Goal: Complete application form

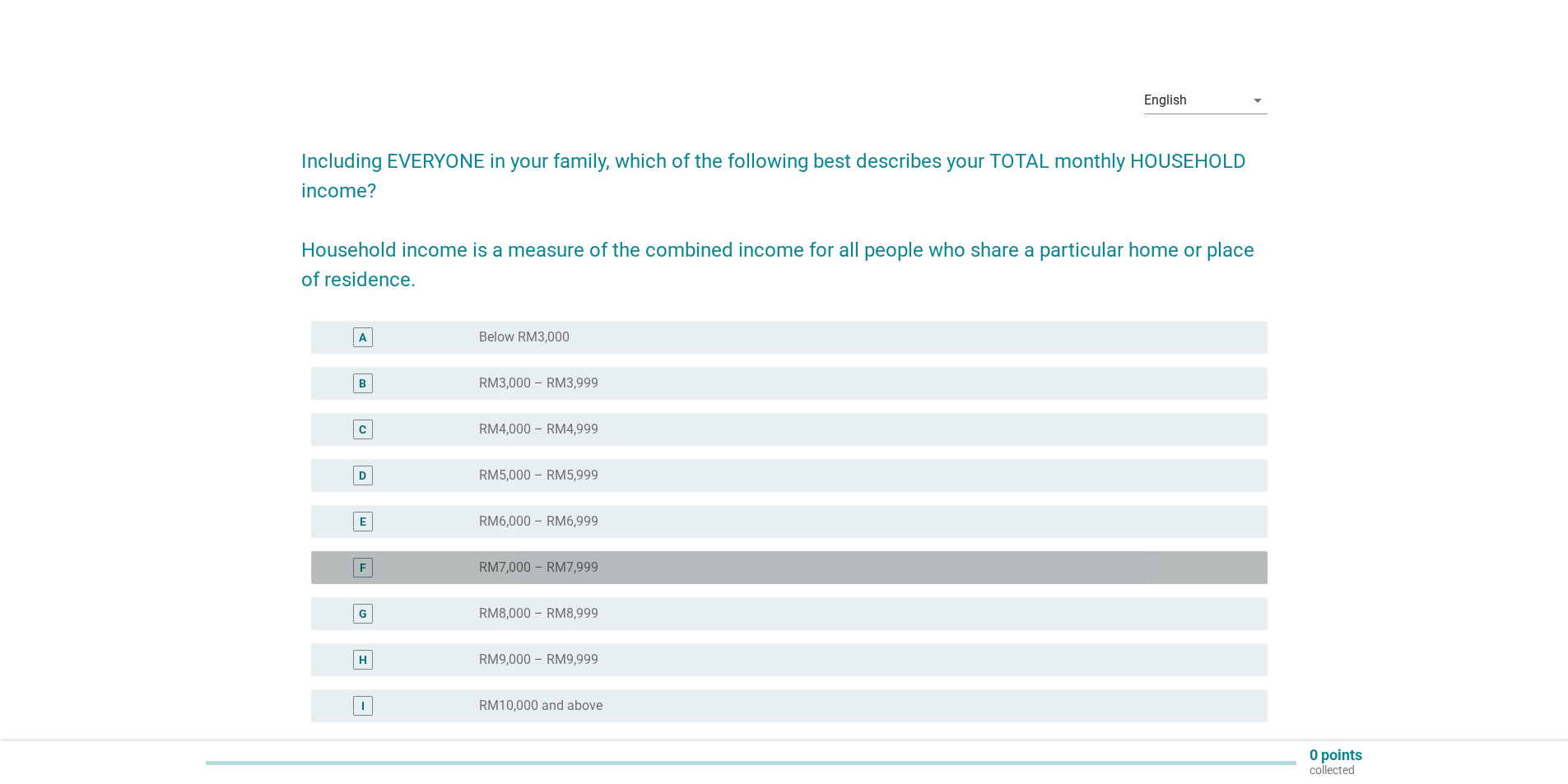
click at [600, 567] on div "radio_button_unchecked RM7,000 – RM7,999" at bounding box center [860, 567] width 762 height 17
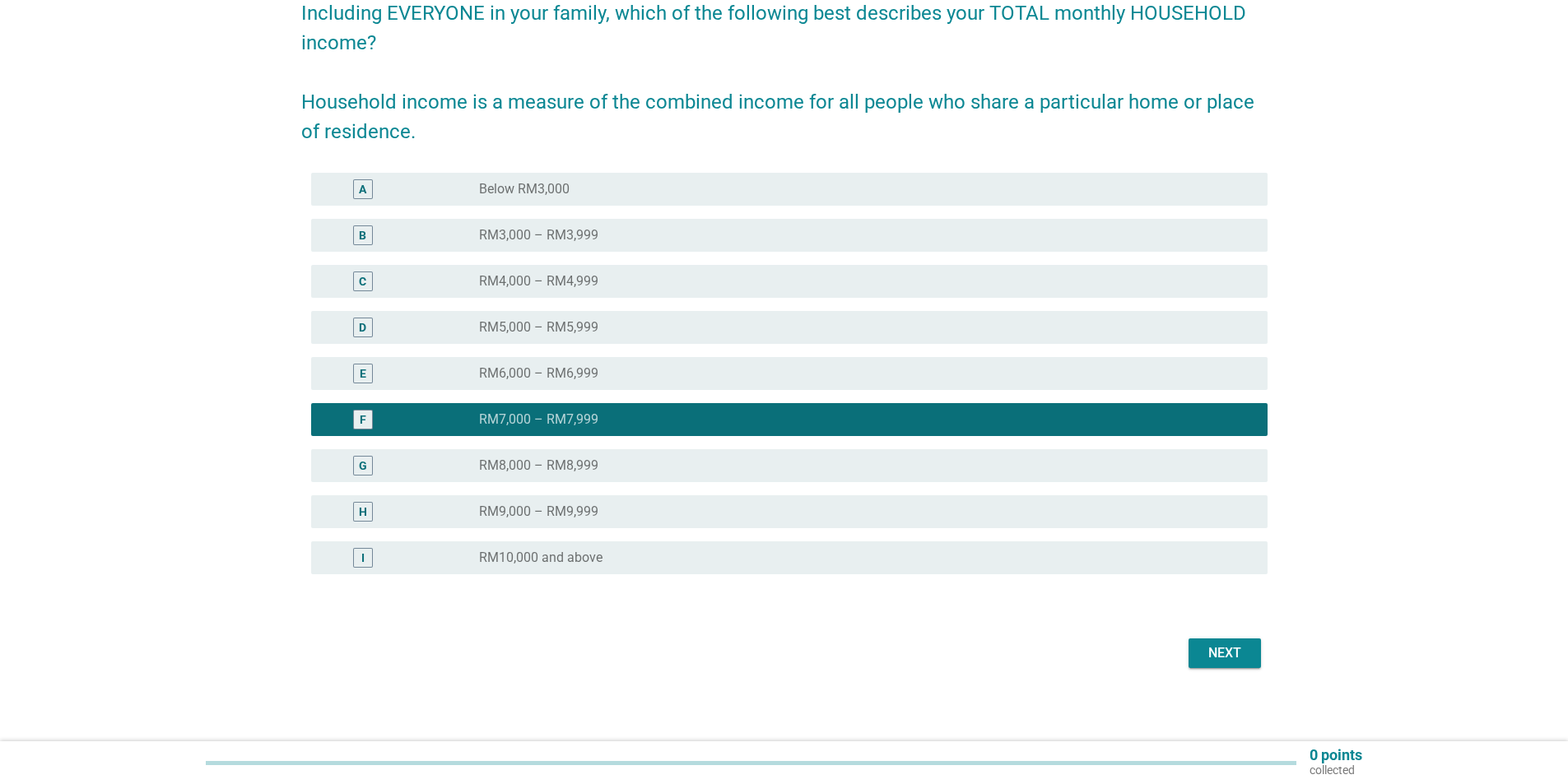
scroll to position [154, 0]
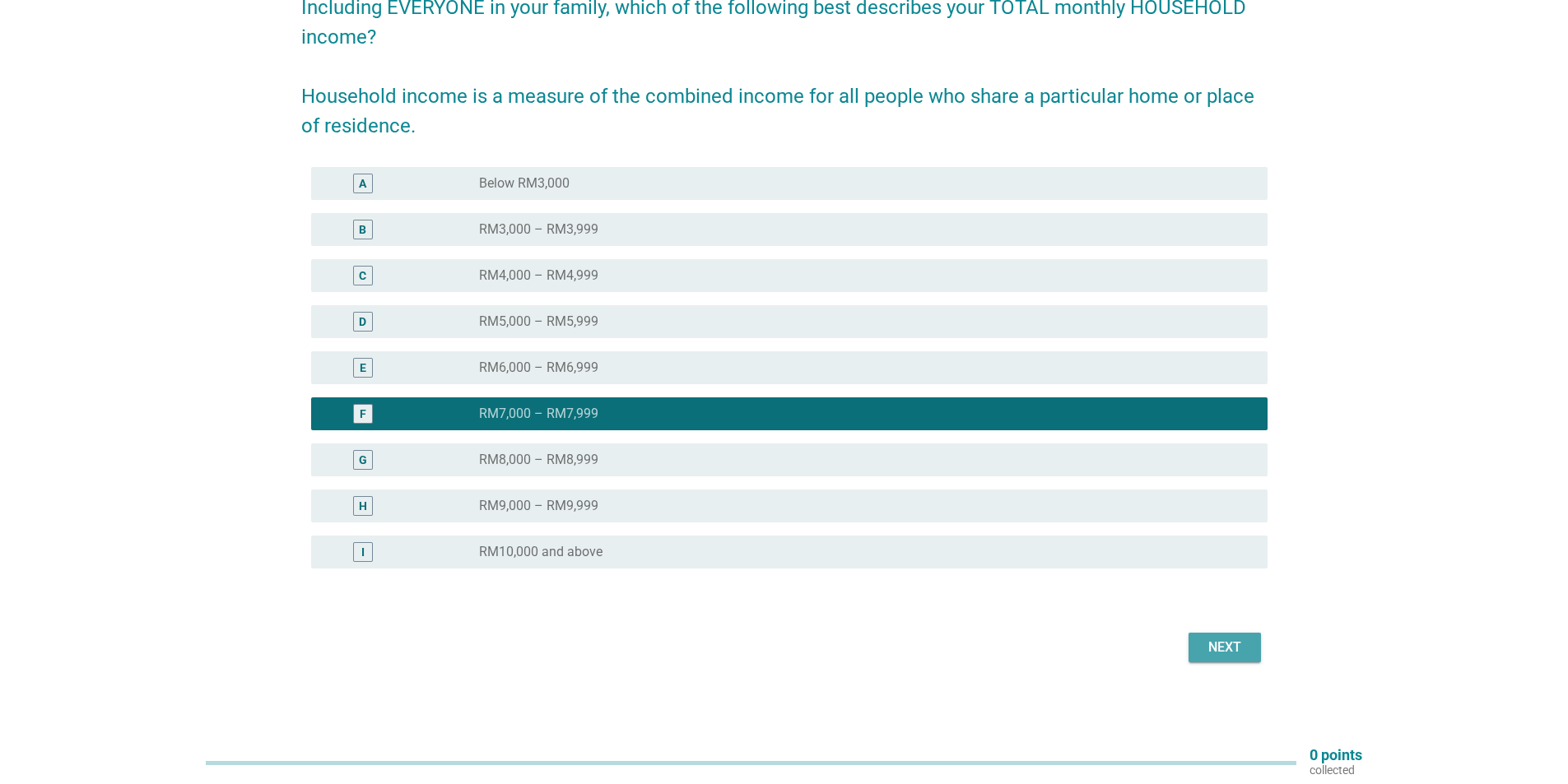
click at [1210, 645] on div "Next" at bounding box center [1224, 647] width 46 height 20
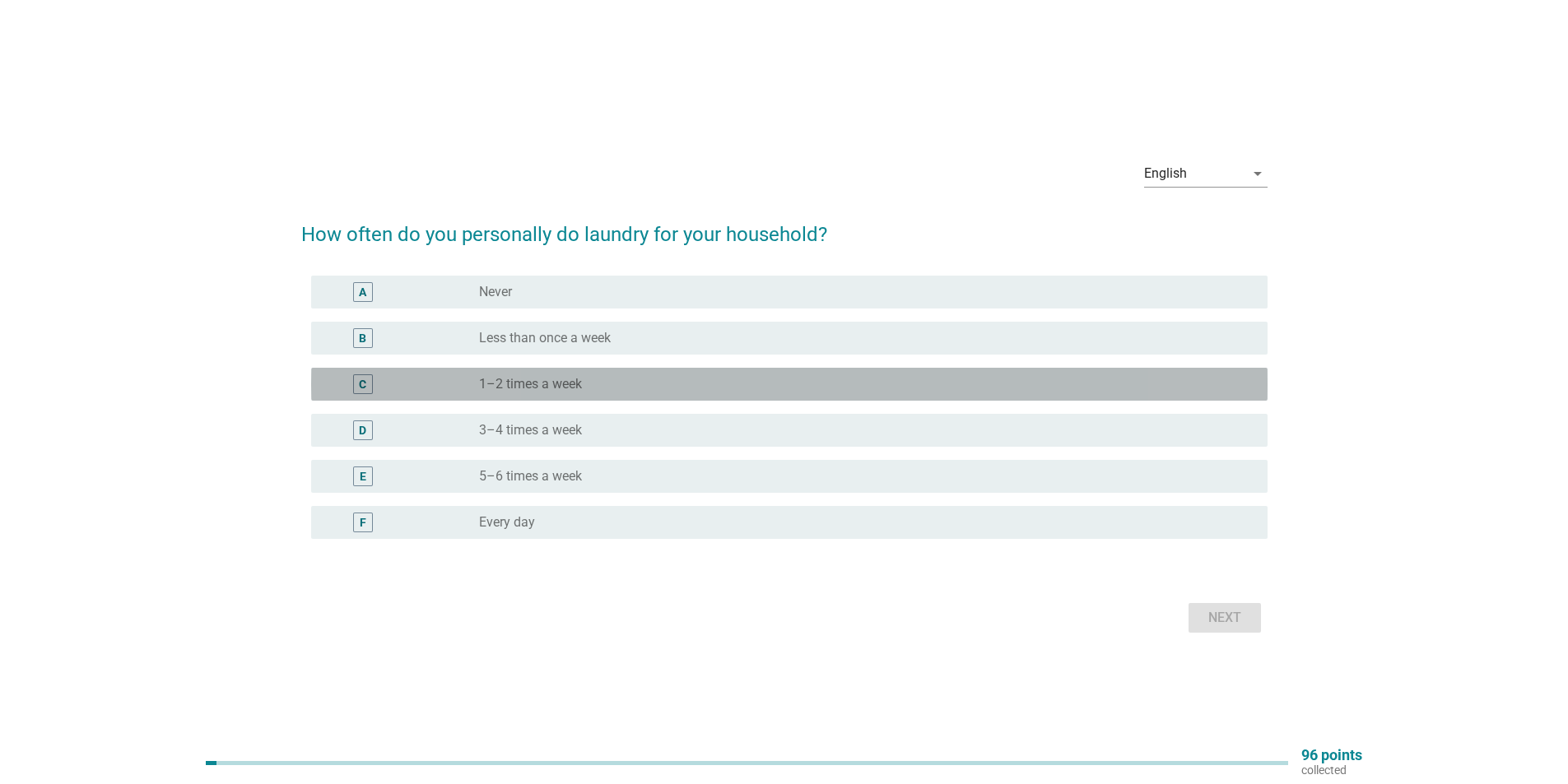
click at [573, 392] on label "1–2 times a week" at bounding box center [530, 384] width 103 height 17
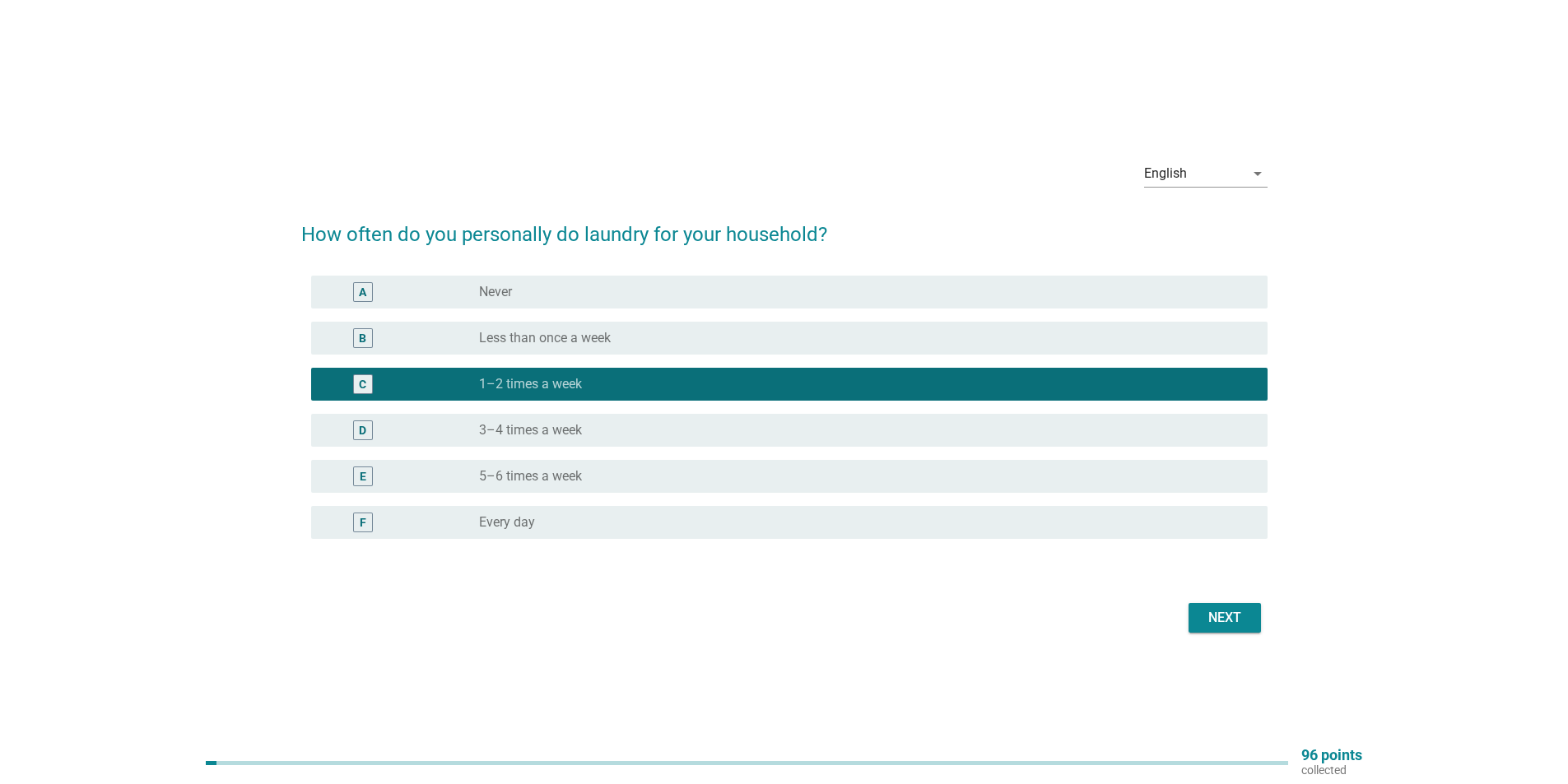
click at [1242, 614] on div "Next" at bounding box center [1224, 618] width 46 height 20
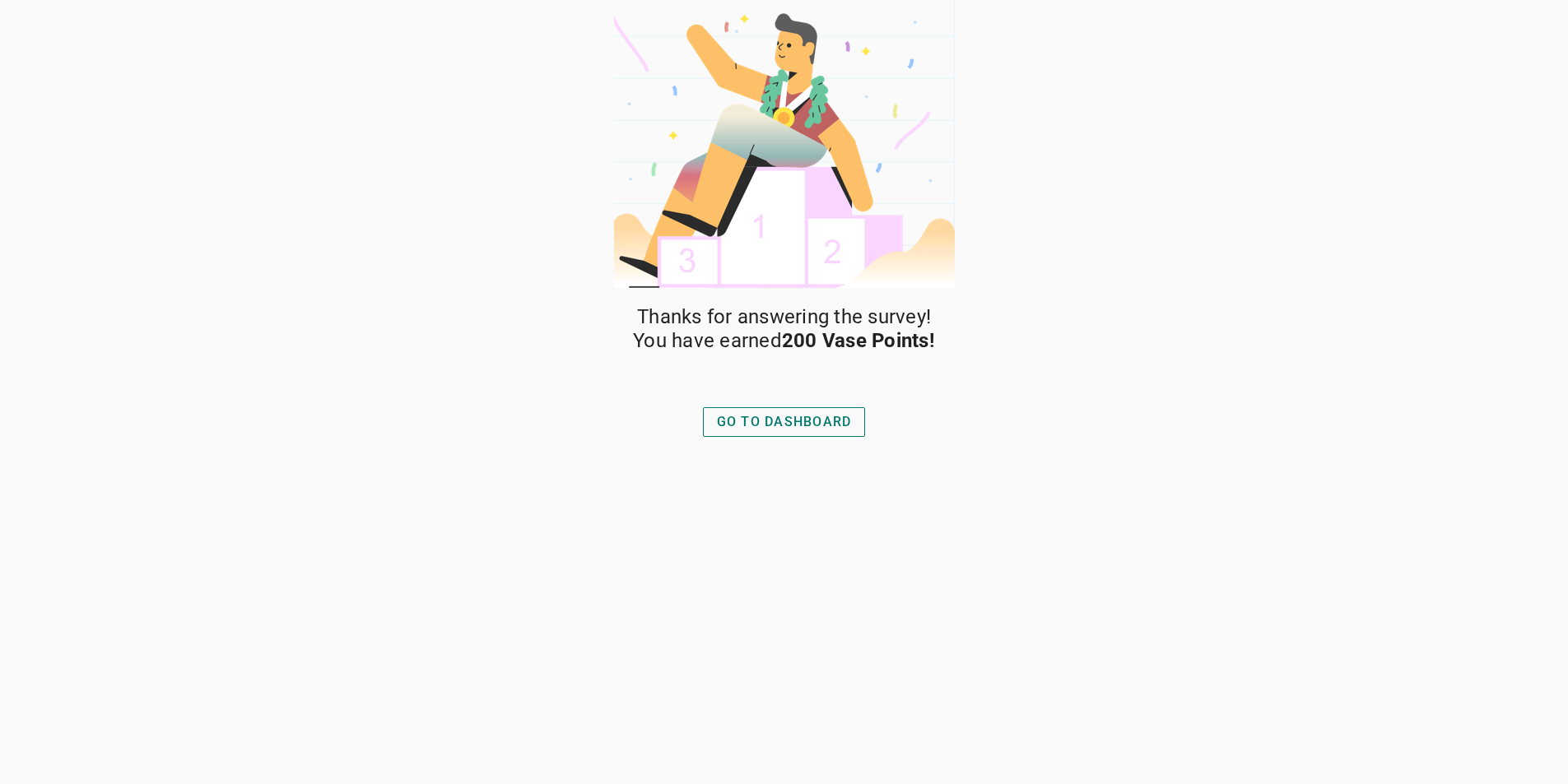
click at [813, 417] on div "GO TO DASHBOARD" at bounding box center [784, 422] width 135 height 20
